Goal: Information Seeking & Learning: Find specific fact

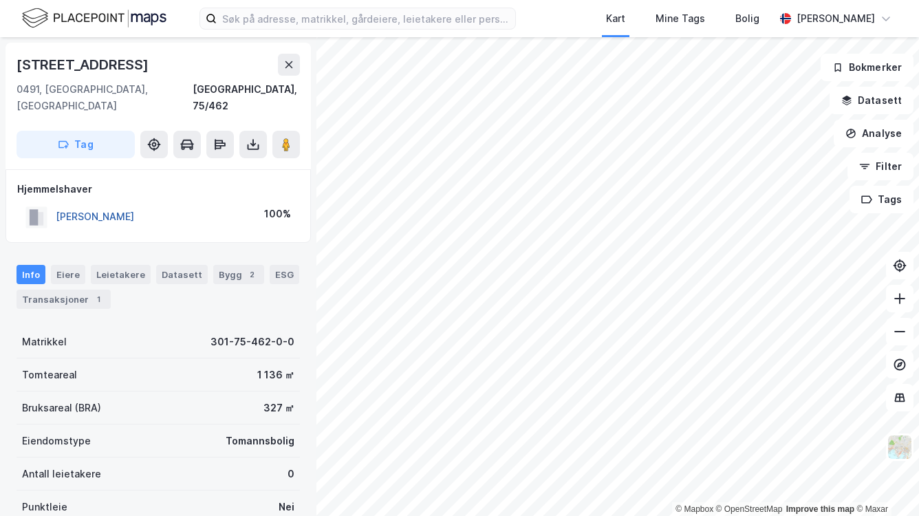
click at [0, 0] on button "[PERSON_NAME]" at bounding box center [0, 0] width 0 height 0
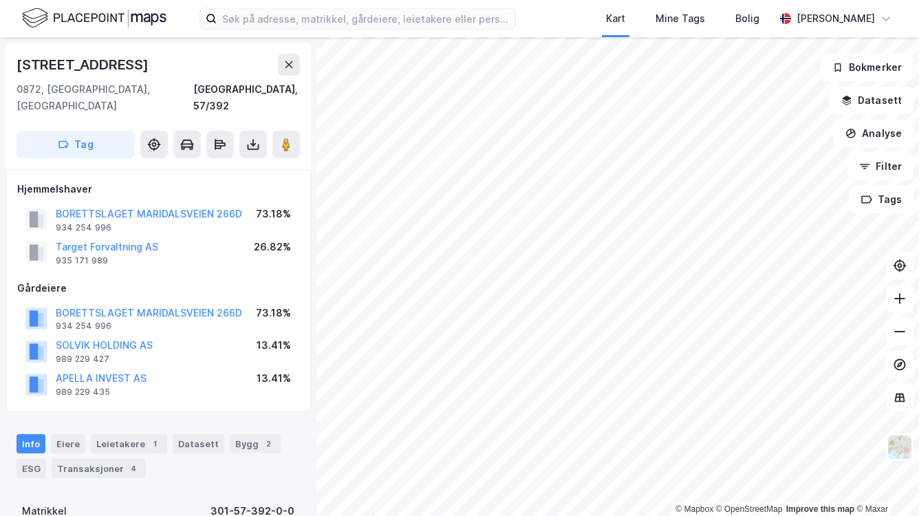
drag, startPoint x: 172, startPoint y: 67, endPoint x: 11, endPoint y: 65, distance: 161.0
click at [11, 65] on div "Maridalsveien 266d 0872, Oslo, Oslo Oslo, 57/392 Tag" at bounding box center [158, 106] width 305 height 127
copy div "Maridalsveien 266d"
